Goal: Task Accomplishment & Management: Manage account settings

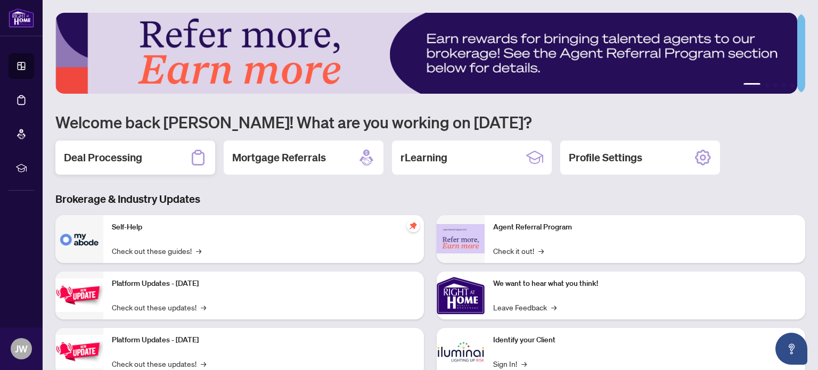
click at [138, 159] on h2 "Deal Processing" at bounding box center [103, 157] width 78 height 15
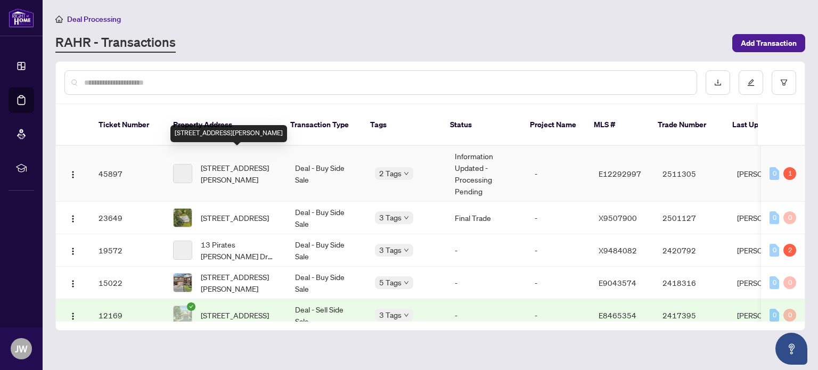
click at [236, 162] on span "[STREET_ADDRESS][PERSON_NAME]" at bounding box center [239, 173] width 77 height 23
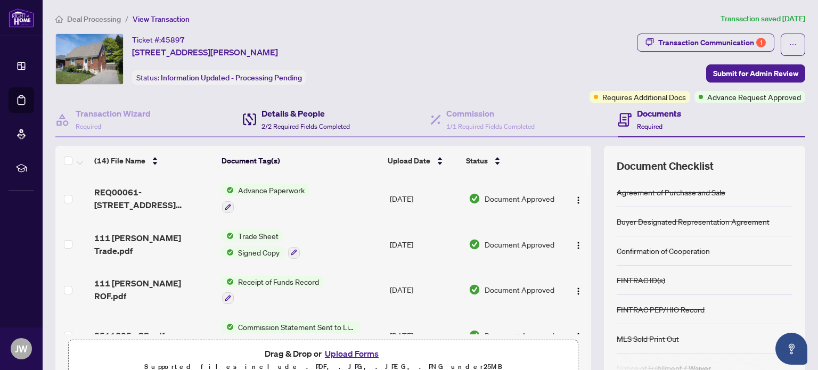
click at [291, 123] on span "2/2 Required Fields Completed" at bounding box center [305, 126] width 88 height 8
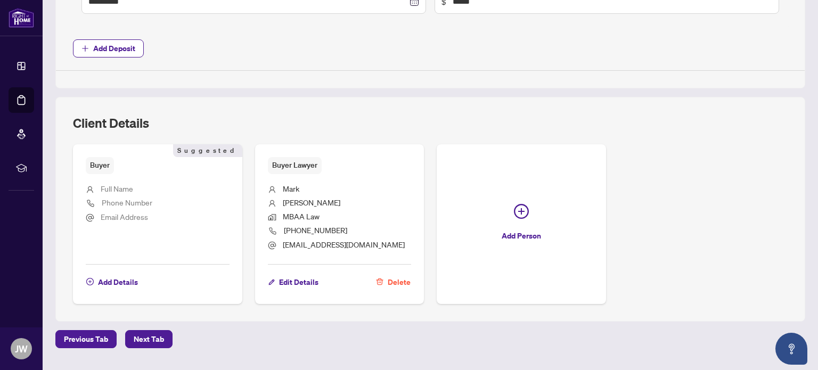
scroll to position [556, 0]
